Goal: Find specific page/section: Find specific page/section

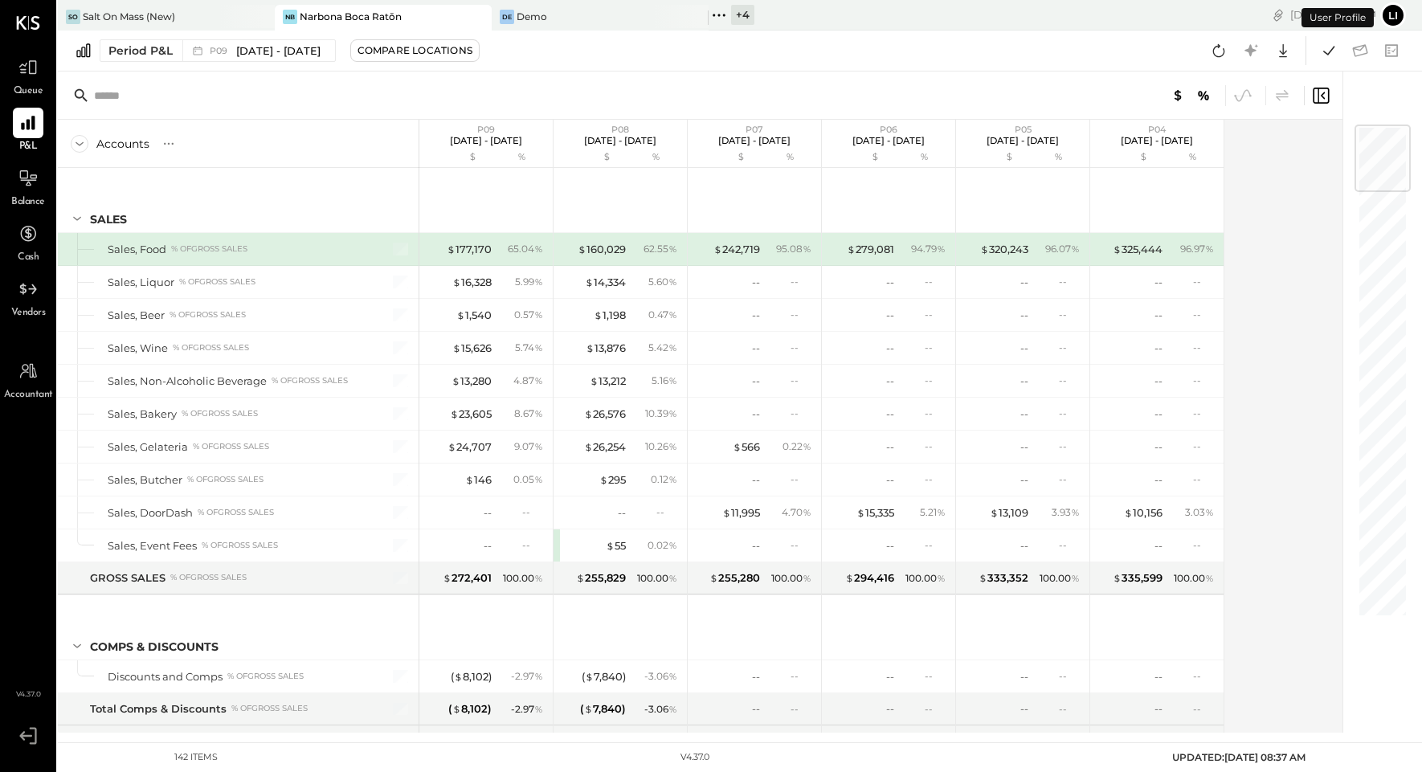
click at [725, 13] on icon at bounding box center [719, 15] width 21 height 21
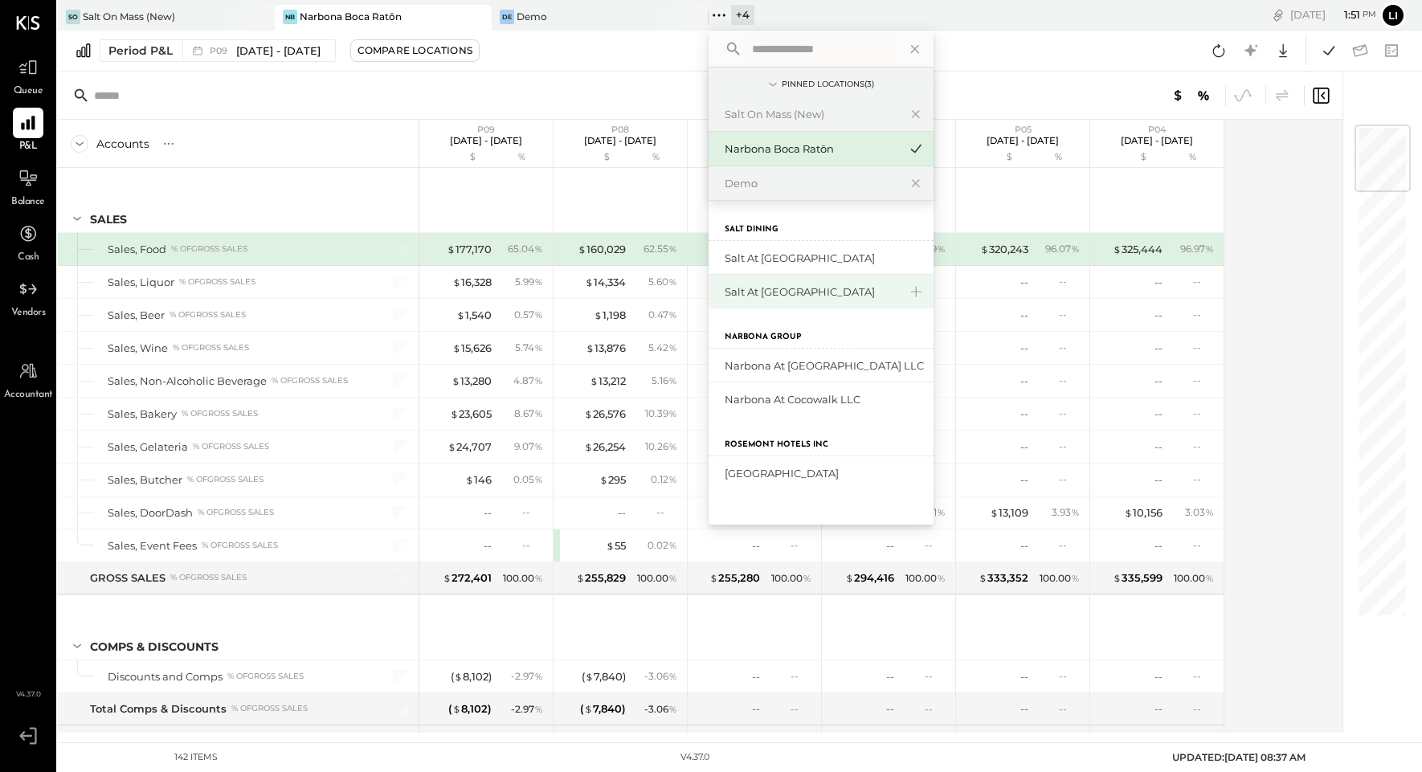
click at [828, 288] on div "Salt at [GEOGRAPHIC_DATA]" at bounding box center [812, 291] width 174 height 15
